Goal: Task Accomplishment & Management: Manage account settings

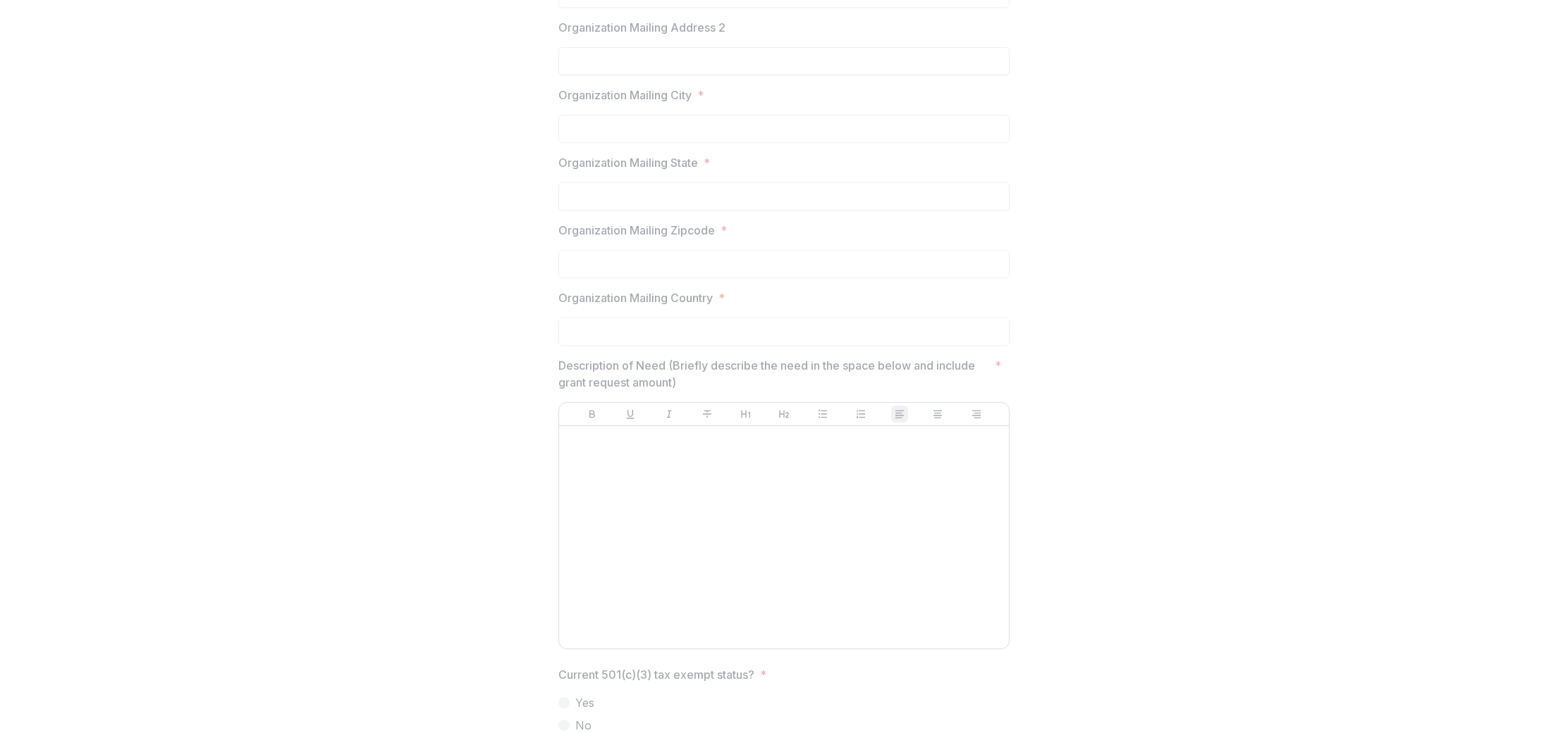
scroll to position [781, 0]
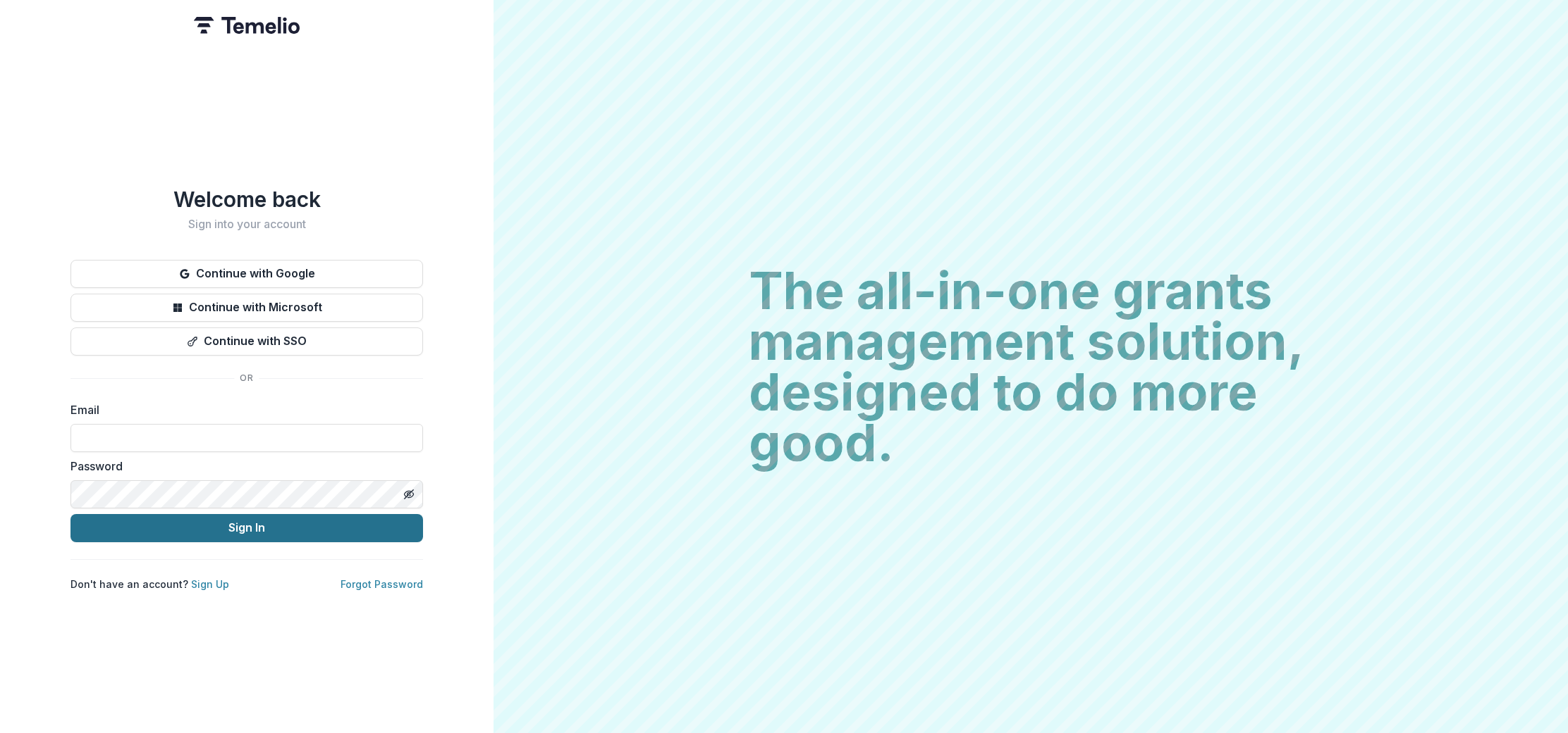
click at [221, 528] on button "Sign In" at bounding box center [246, 529] width 352 height 29
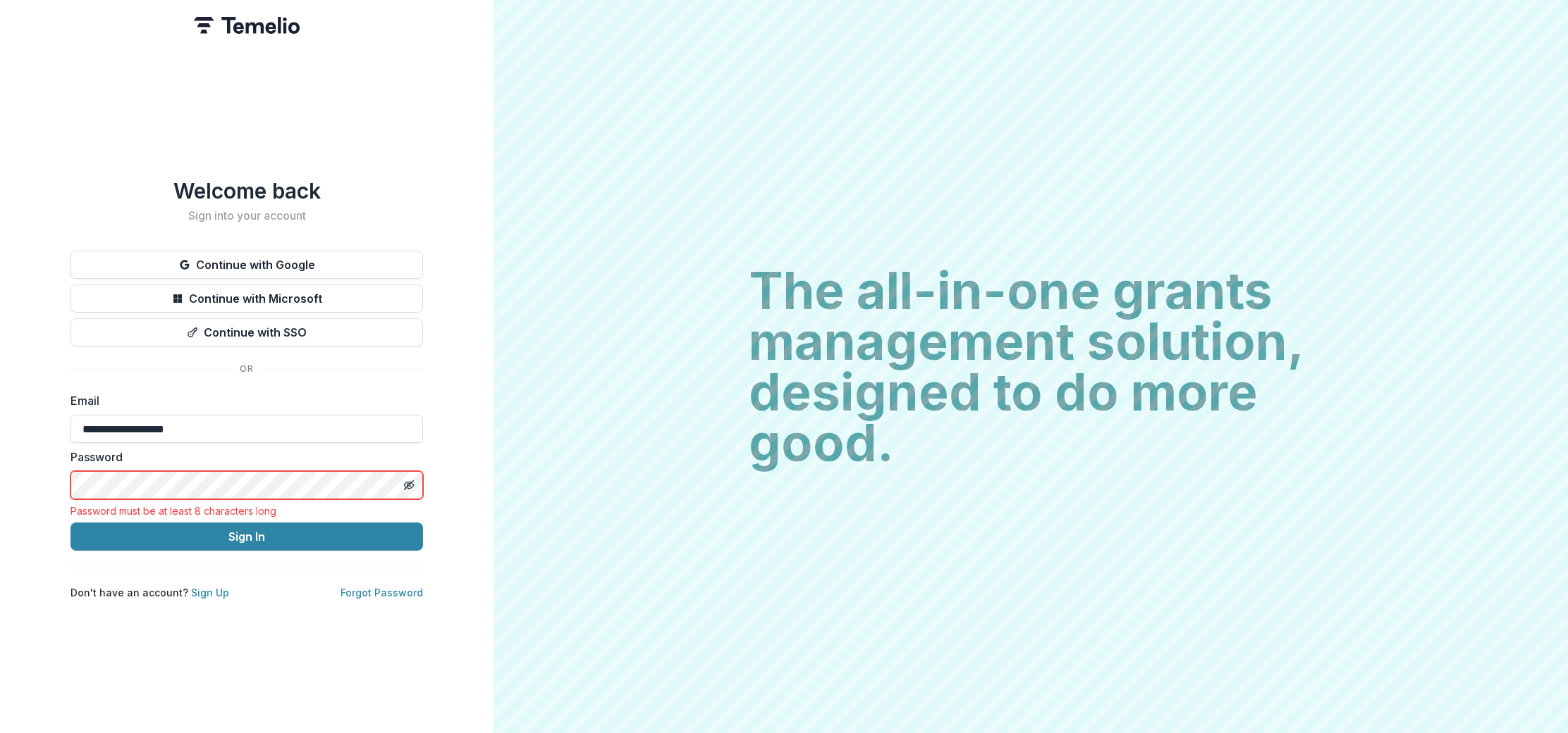
type input "**********"
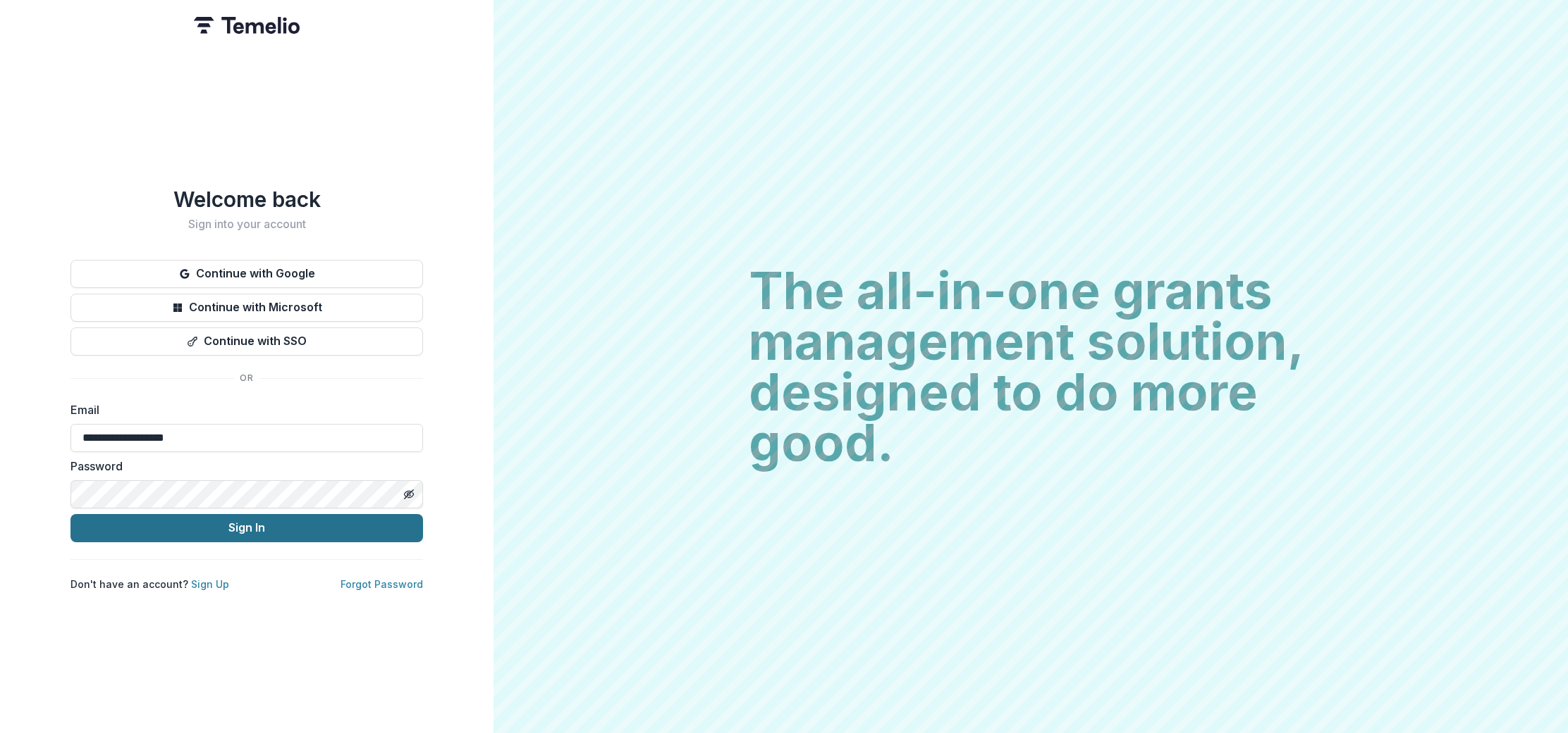
click at [248, 523] on button "Sign In" at bounding box center [246, 529] width 352 height 29
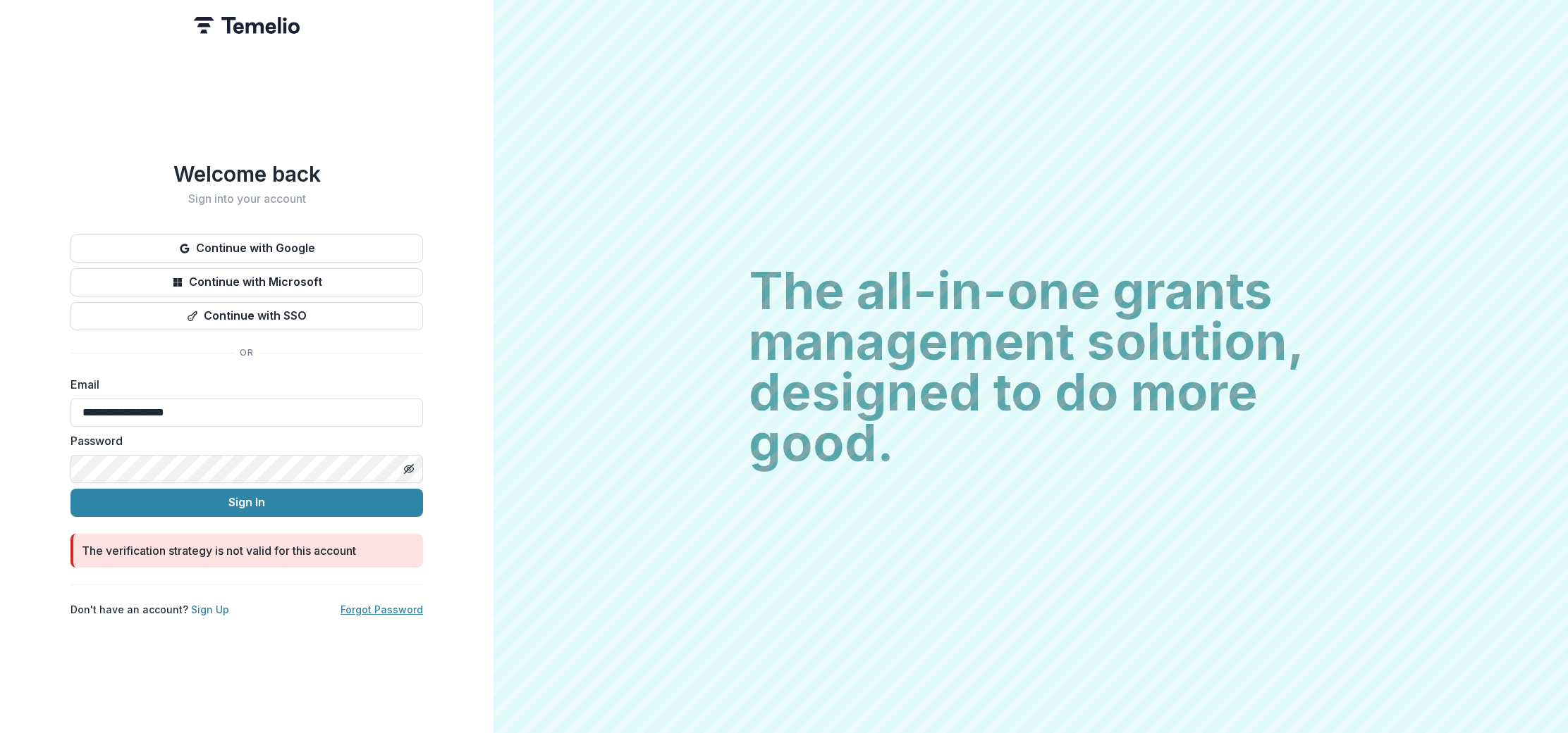
click at [396, 605] on link "Forgot Password" at bounding box center [382, 610] width 82 height 12
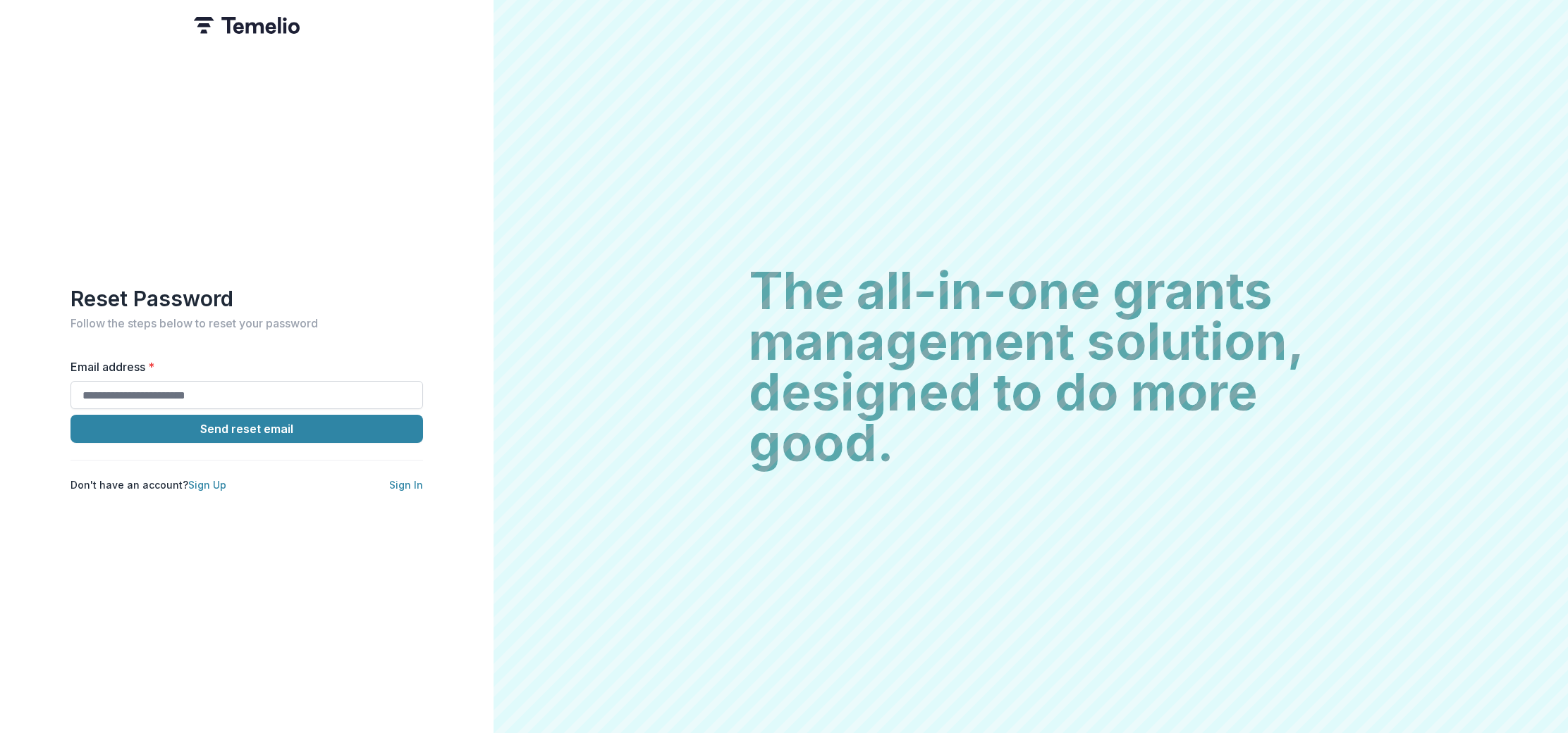
click at [254, 397] on input "Email address *" at bounding box center [246, 395] width 352 height 29
type input "**********"
click at [279, 423] on button "Send reset email" at bounding box center [246, 429] width 352 height 29
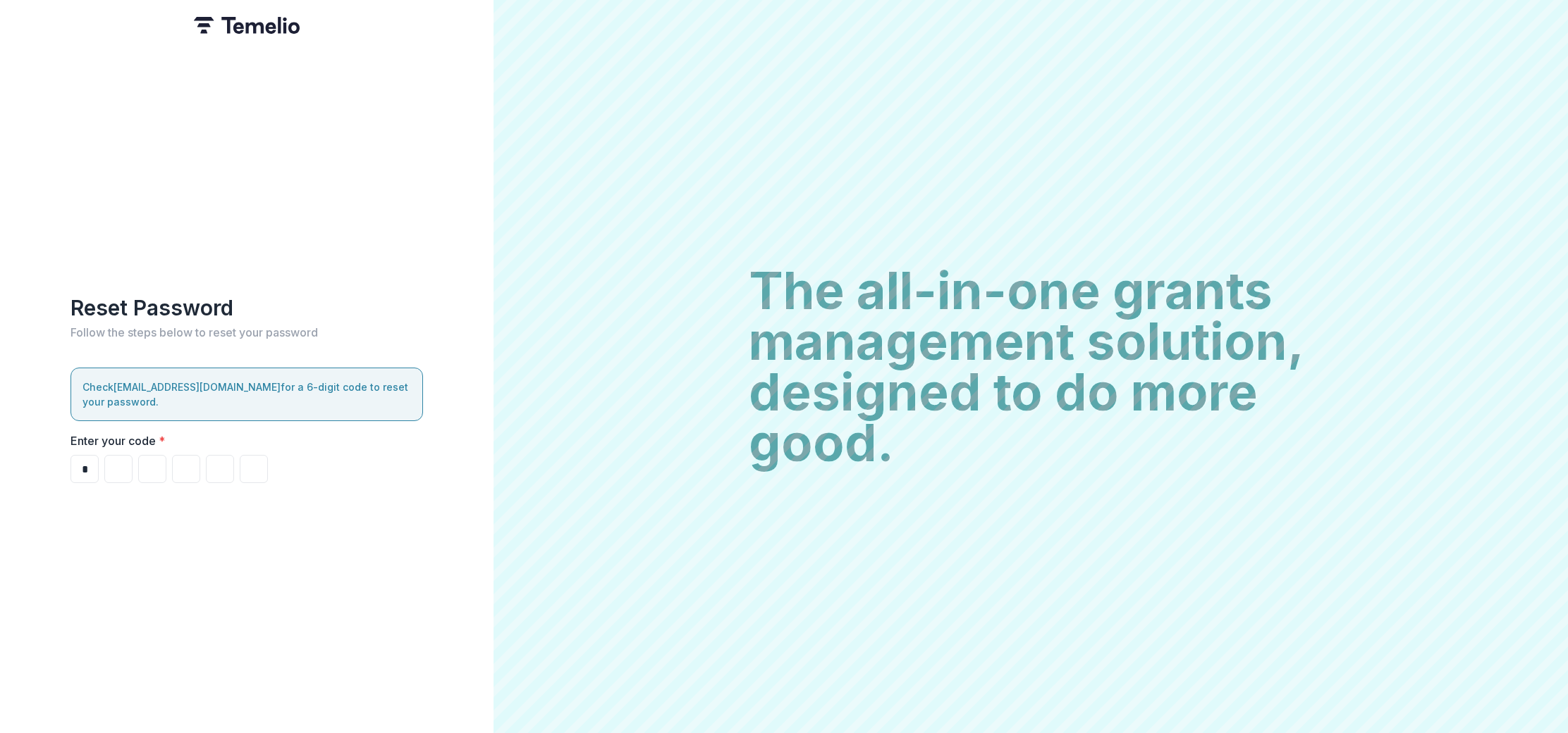
type input "*"
click at [123, 462] on input "*" at bounding box center [118, 470] width 29 height 29
click at [95, 461] on input "*" at bounding box center [85, 470] width 29 height 29
type input "*"
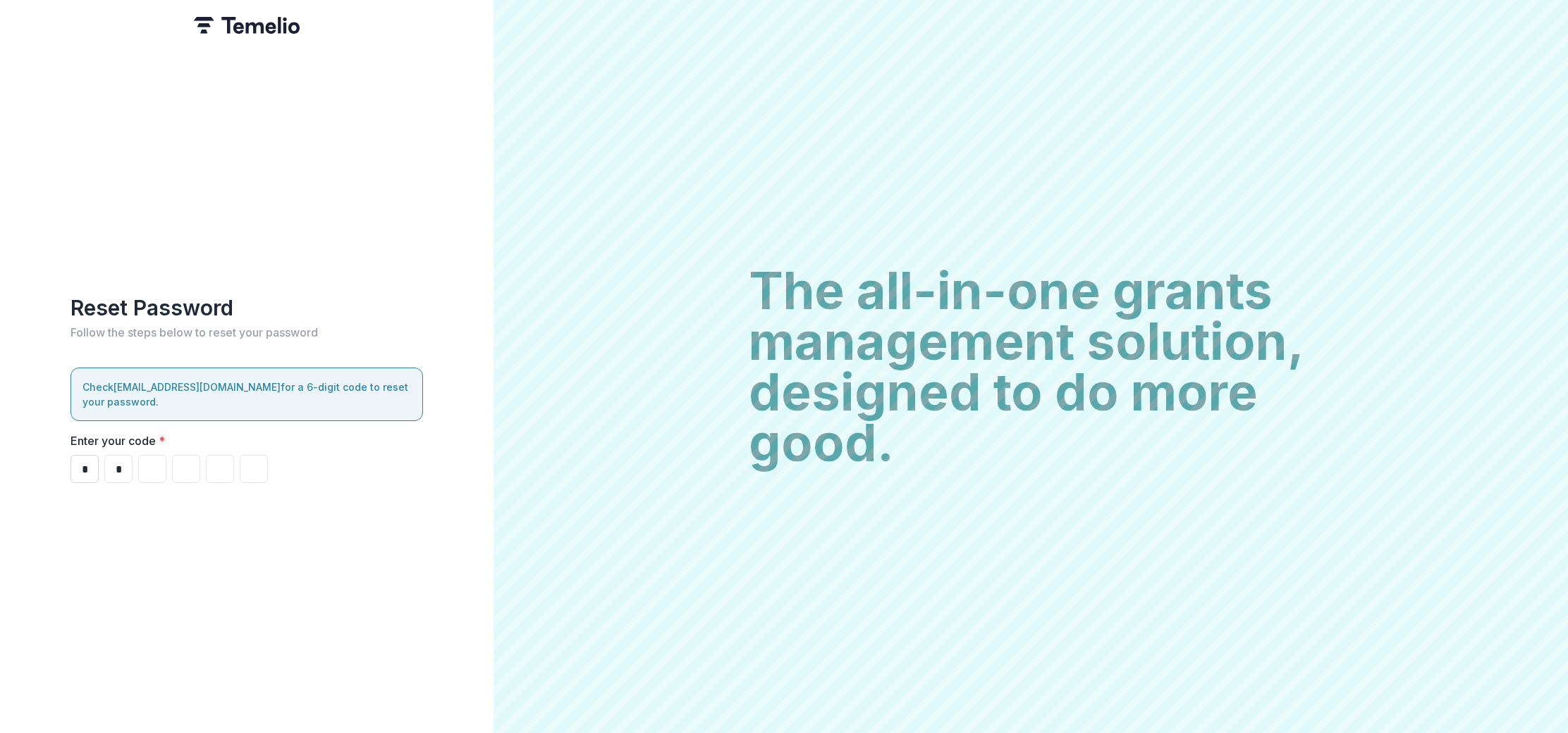
type input "*"
click at [123, 462] on input "*" at bounding box center [118, 470] width 29 height 29
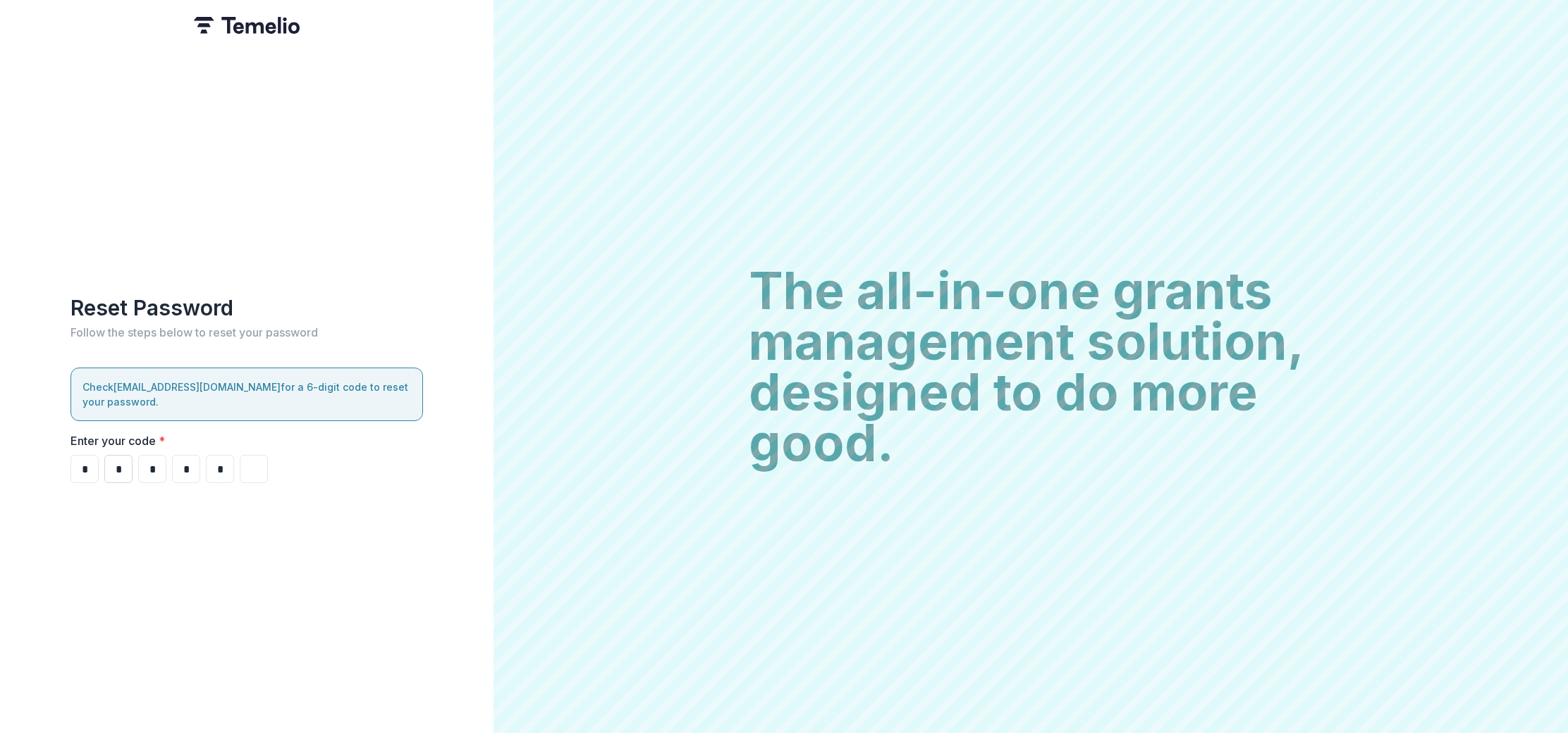
type input "*"
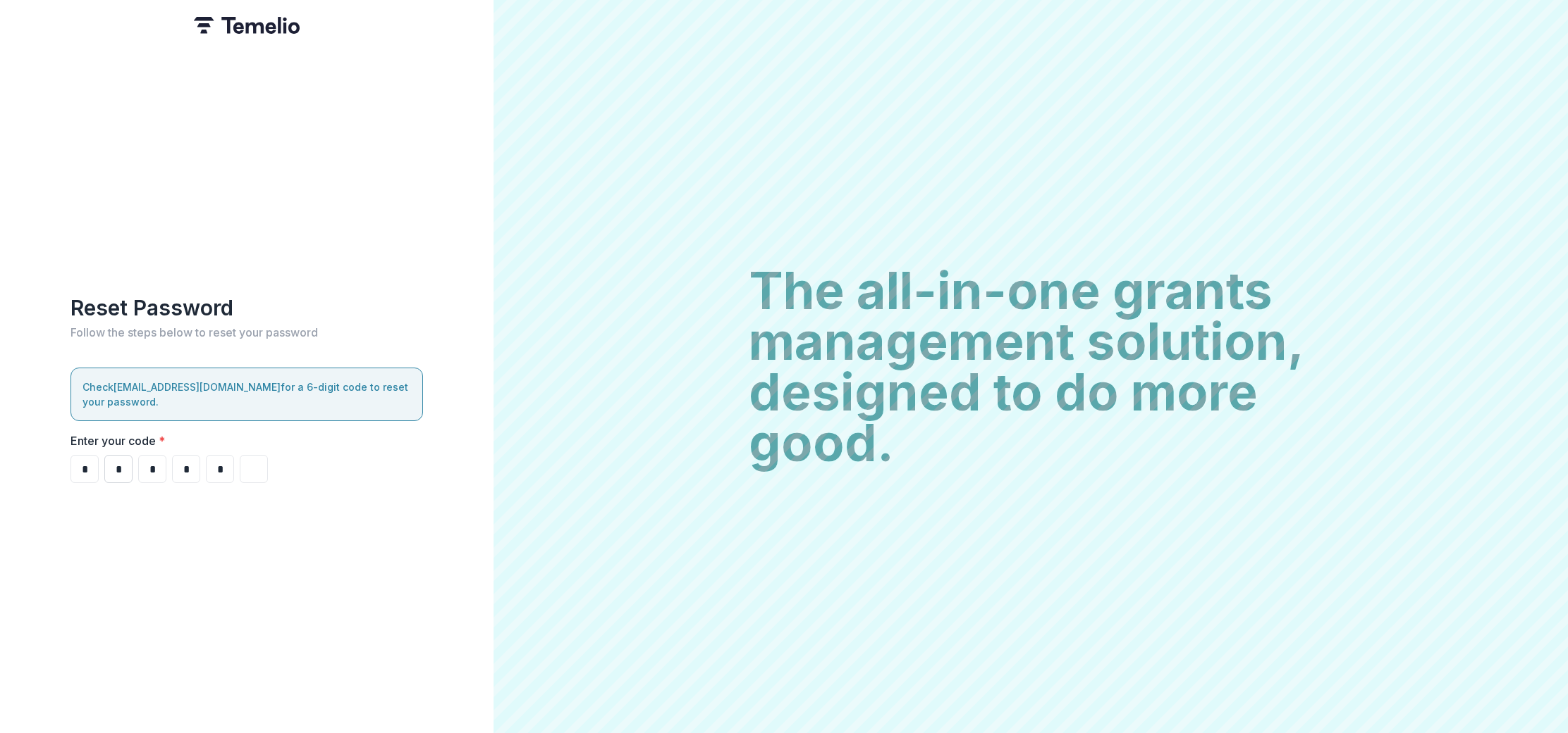
type input "*"
click at [127, 463] on input "*" at bounding box center [118, 470] width 29 height 29
type input "*"
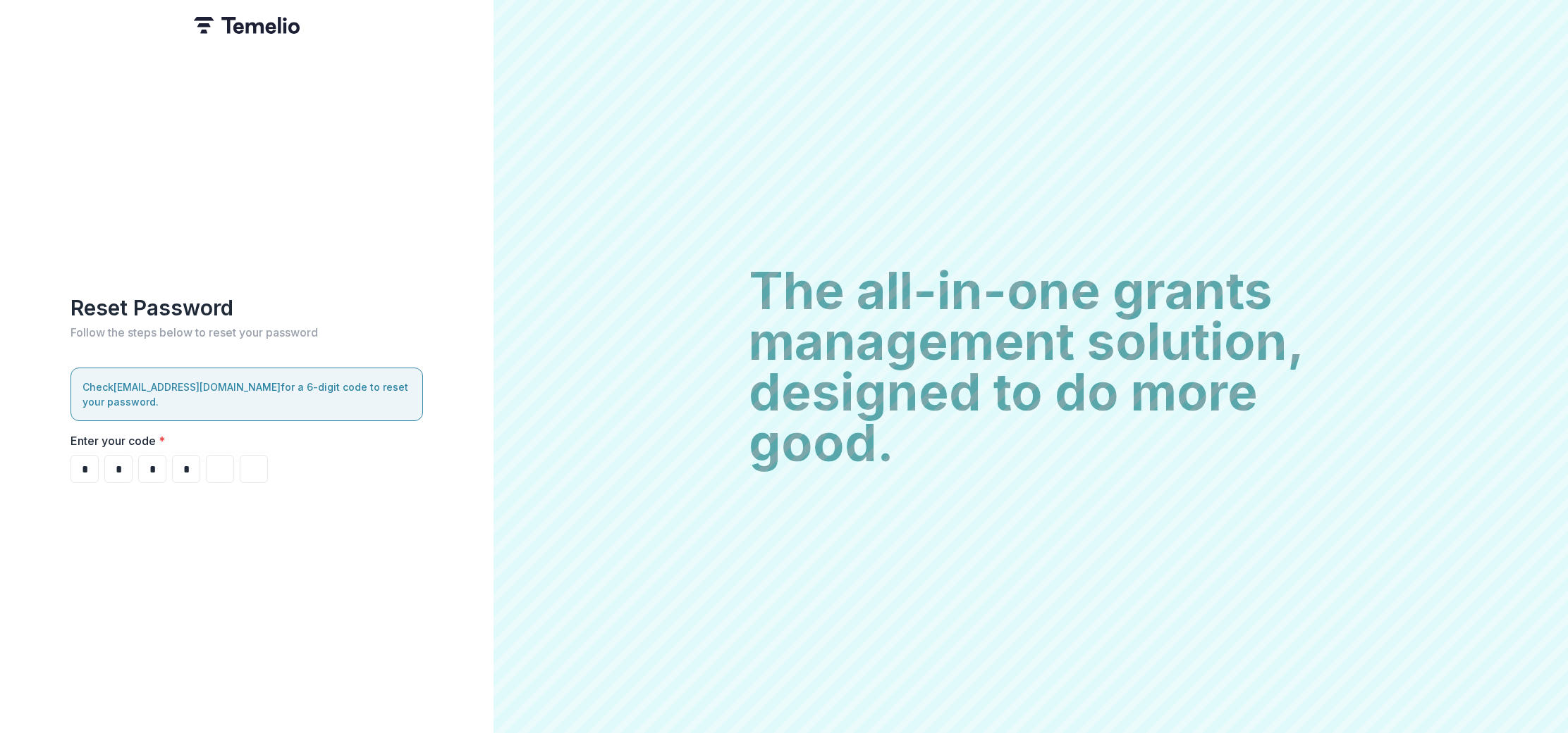
type input "*"
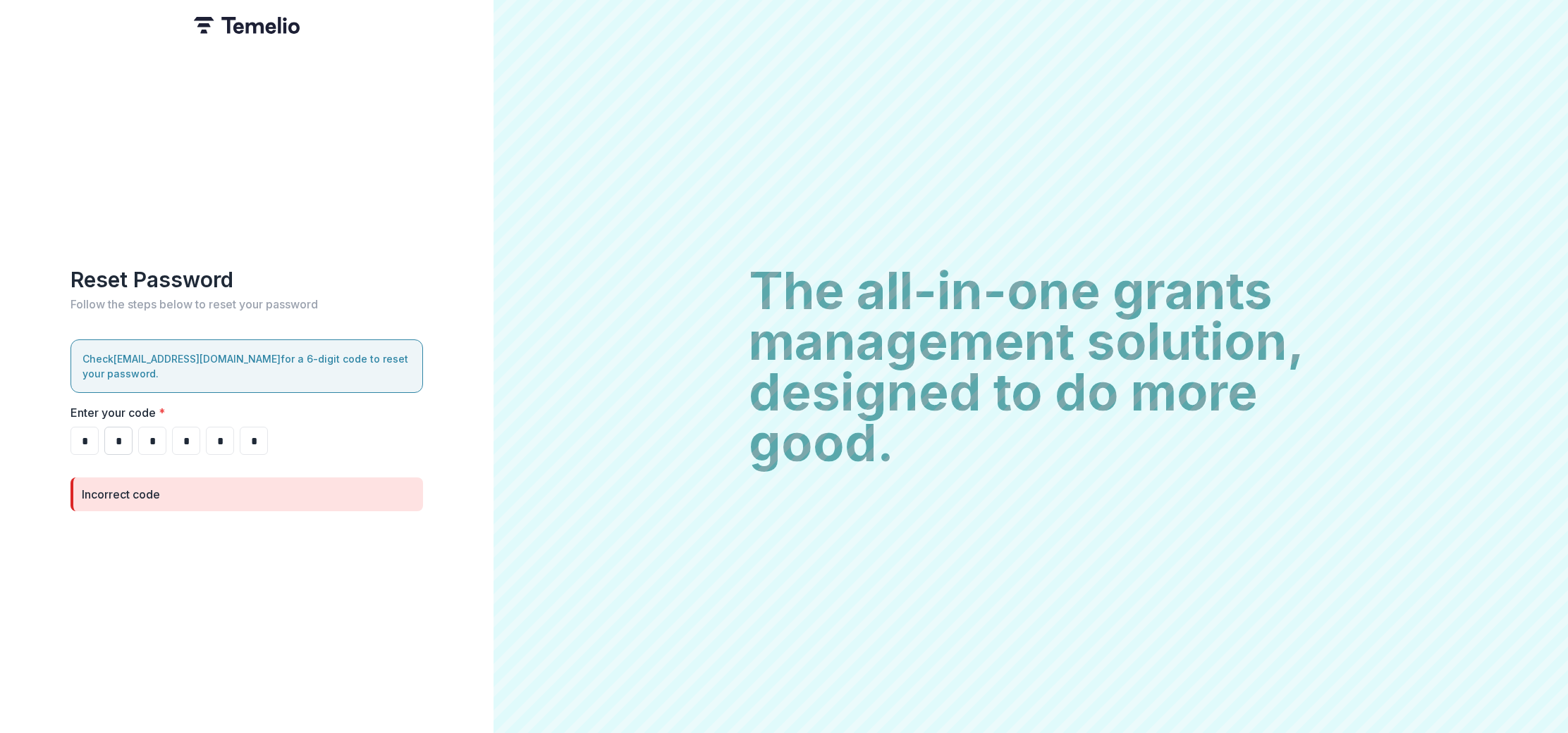
click at [123, 434] on input "*" at bounding box center [118, 441] width 29 height 29
type input "*"
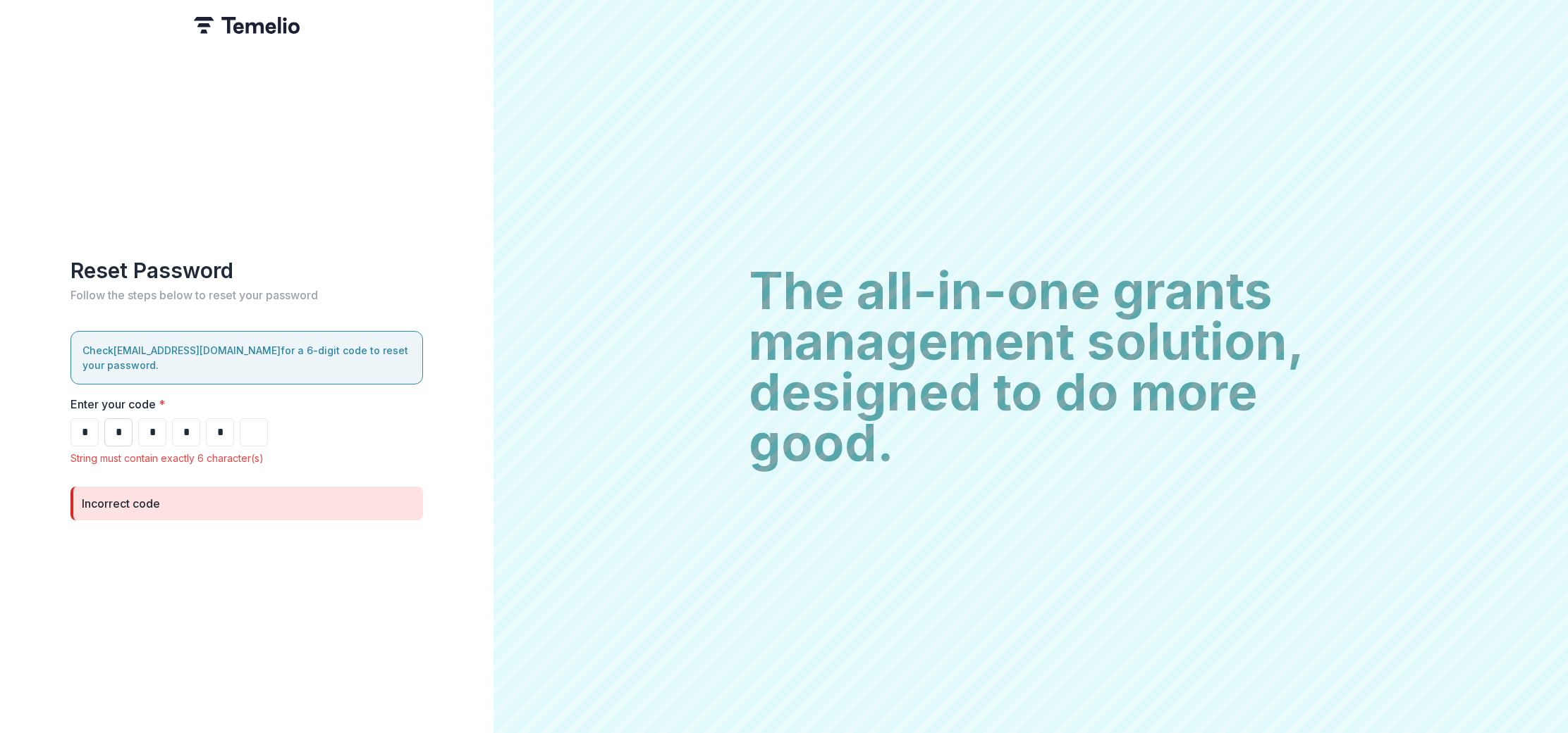
type input "*"
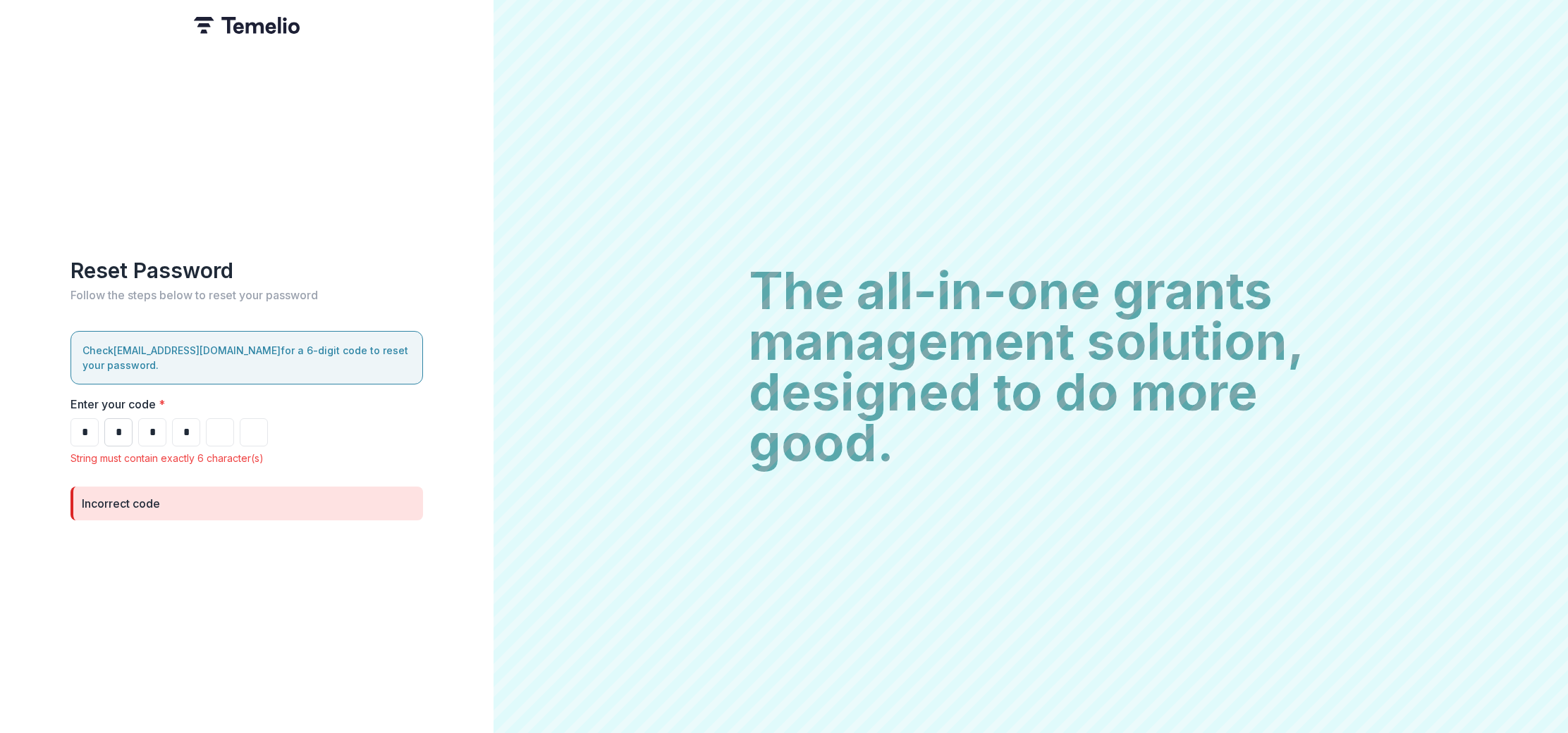
type input "*"
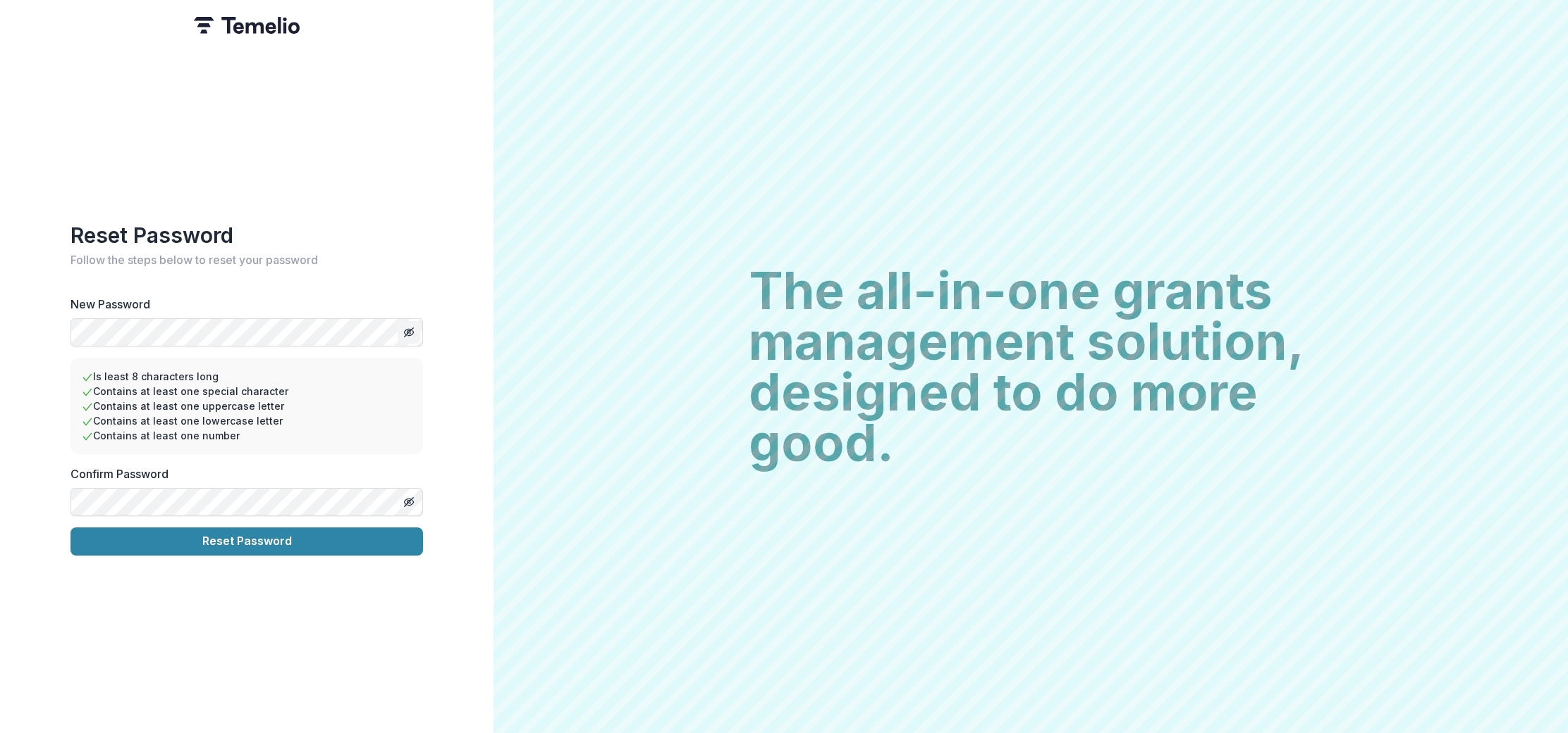
click at [410, 327] on line "Toggle password visibility" at bounding box center [409, 331] width 9 height 9
click at [409, 496] on icon "Toggle password visibility" at bounding box center [409, 502] width 11 height 11
click at [284, 537] on button "Reset Password" at bounding box center [246, 542] width 352 height 29
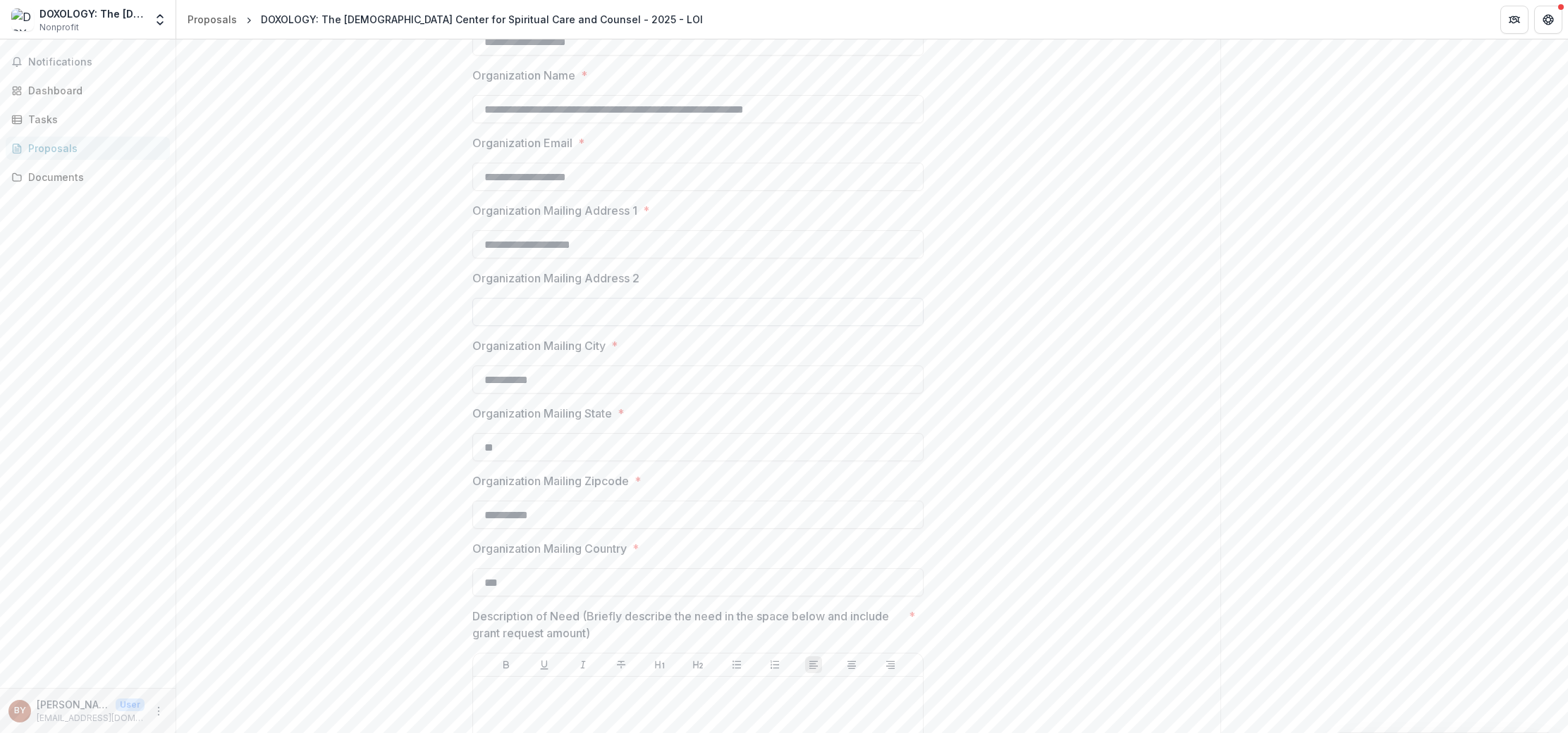
scroll to position [599, 0]
